Goal: Communication & Community: Answer question/provide support

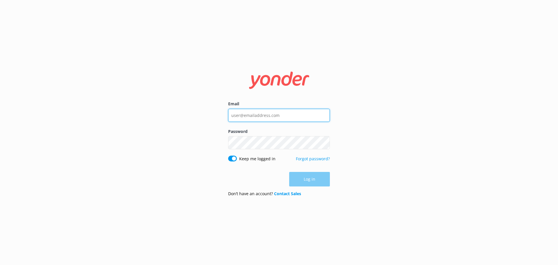
type input "bungycentre@bungy.co.nz"
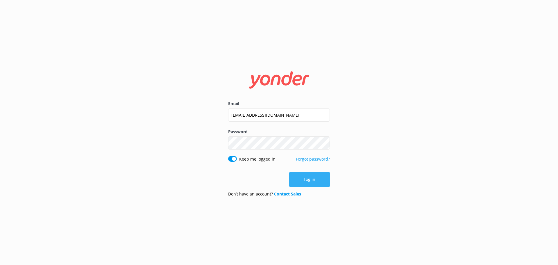
click at [317, 181] on button "Log in" at bounding box center [309, 179] width 41 height 15
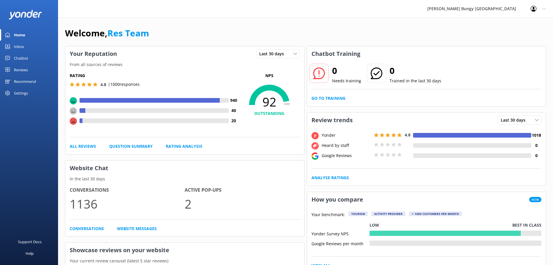
drag, startPoint x: 155, startPoint y: 33, endPoint x: 33, endPoint y: 46, distance: 122.1
click at [33, 46] on link "Inbox" at bounding box center [29, 47] width 58 height 12
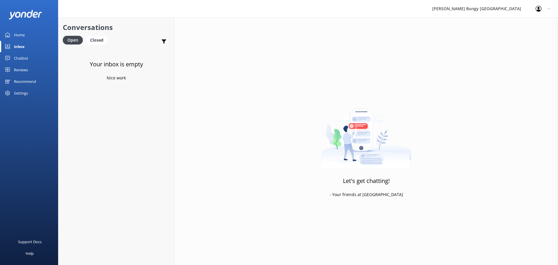
click at [94, 62] on h3 "Your inbox is empty" at bounding box center [116, 64] width 53 height 9
click at [98, 38] on div "Closed" at bounding box center [97, 40] width 22 height 9
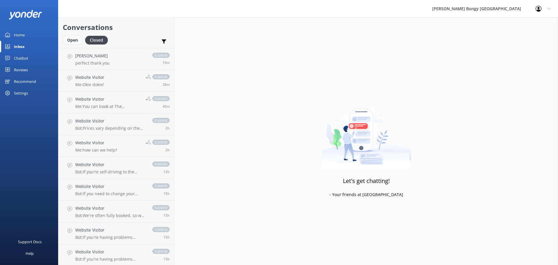
click at [76, 39] on div "Open" at bounding box center [72, 40] width 19 height 9
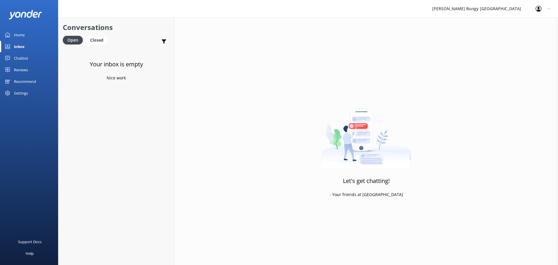
click at [345, 114] on img at bounding box center [366, 132] width 90 height 73
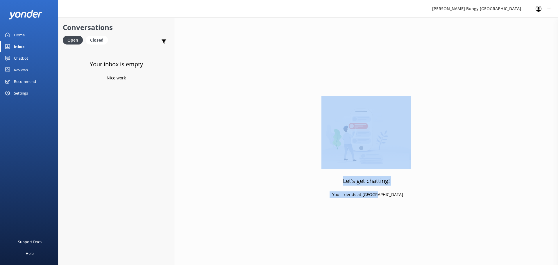
drag, startPoint x: 290, startPoint y: 108, endPoint x: 400, endPoint y: 223, distance: 159.2
click at [400, 223] on div "Let's get chatting! - Your friends at Yonder" at bounding box center [366, 149] width 384 height 265
drag, startPoint x: 393, startPoint y: 196, endPoint x: 301, endPoint y: 131, distance: 112.4
click at [301, 131] on div "Let's get chatting! - Your friends at Yonder" at bounding box center [366, 149] width 384 height 265
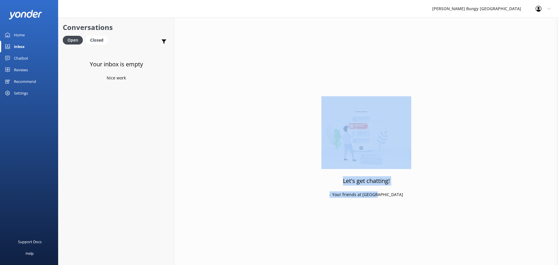
click at [274, 115] on div "Let's get chatting! - Your friends at Yonder" at bounding box center [366, 149] width 384 height 265
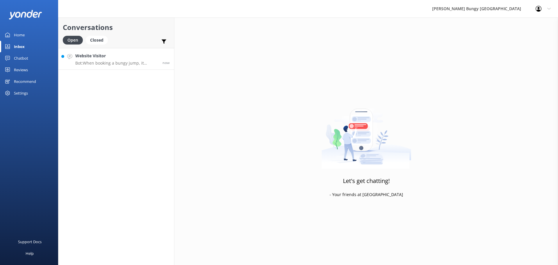
click at [94, 55] on h4 "Website Visitor" at bounding box center [116, 56] width 83 height 6
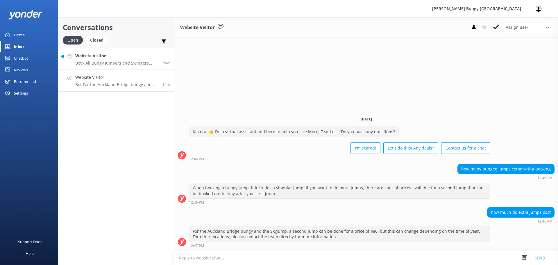
click at [90, 52] on link "Website Visitor Bot: - All Bungy Jumpers and Swingers must be at least 10 years…" at bounding box center [116, 59] width 116 height 22
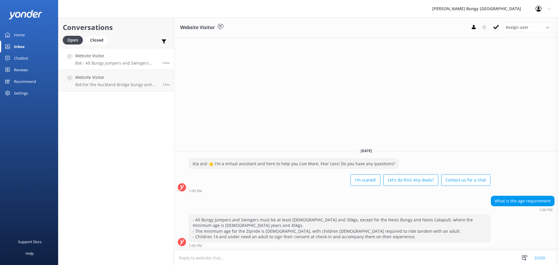
click at [329, 126] on div "Website Visitor Assign user Mike Voyce Michelle Gillard Tech Admin Dan Waugh Re…" at bounding box center [366, 140] width 384 height 247
click at [132, 86] on p "Bot: For the Auckland Bridge bungy and the SkyJump, a second jump can be done f…" at bounding box center [116, 84] width 83 height 5
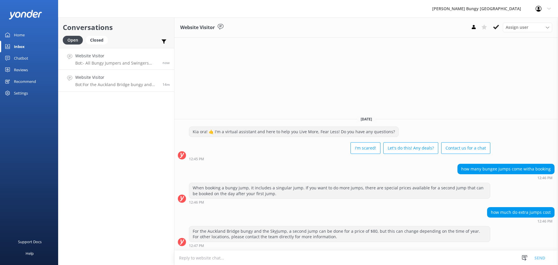
click at [122, 65] on p "Bot: - All Bungy Jumpers and Swingers must be at least 10 years old and 35kgs, …" at bounding box center [116, 62] width 83 height 5
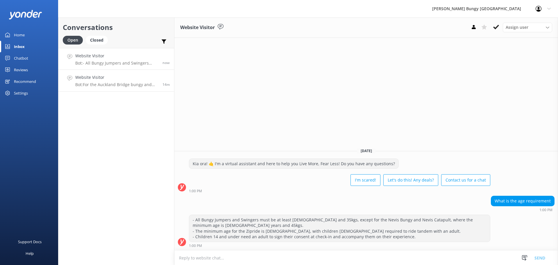
click at [121, 84] on p "Bot: For the Auckland Bridge bungy and the SkyJump, a second jump can be done f…" at bounding box center [116, 84] width 83 height 5
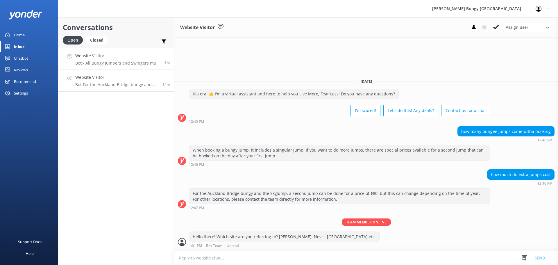
click at [119, 67] on link "Website Visitor Bot: - All Bungy Jumpers and Swingers must be at least 10 years…" at bounding box center [116, 59] width 116 height 22
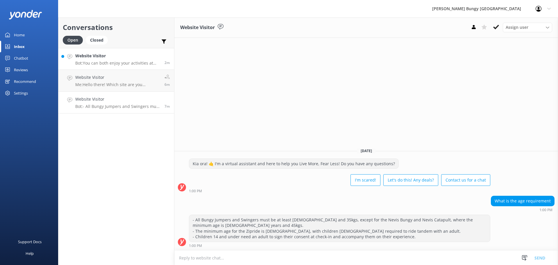
click at [109, 63] on p "Bot: You can both enjoy your activities at the [GEOGRAPHIC_DATA] location in [G…" at bounding box center [117, 62] width 85 height 5
